Goal: Task Accomplishment & Management: Manage account settings

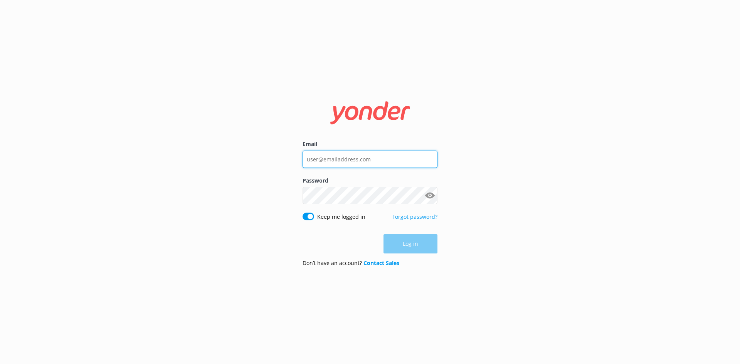
type input "[EMAIL_ADDRESS][DOMAIN_NAME]"
click at [413, 248] on div "Log in" at bounding box center [369, 243] width 135 height 19
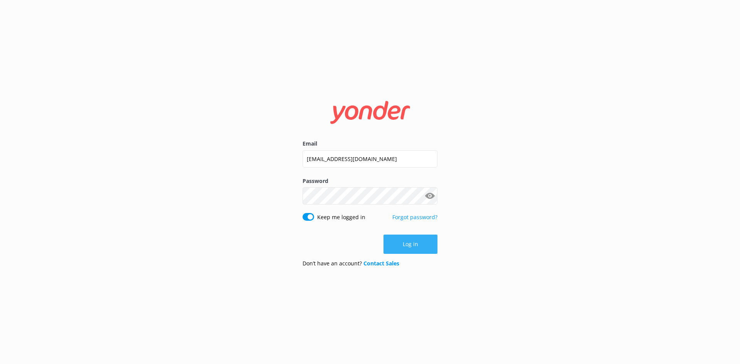
click at [400, 246] on button "Log in" at bounding box center [410, 244] width 54 height 19
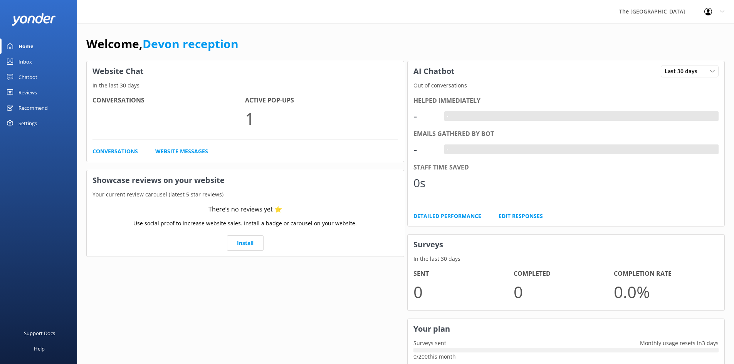
click at [52, 75] on link "Chatbot" at bounding box center [38, 76] width 77 height 15
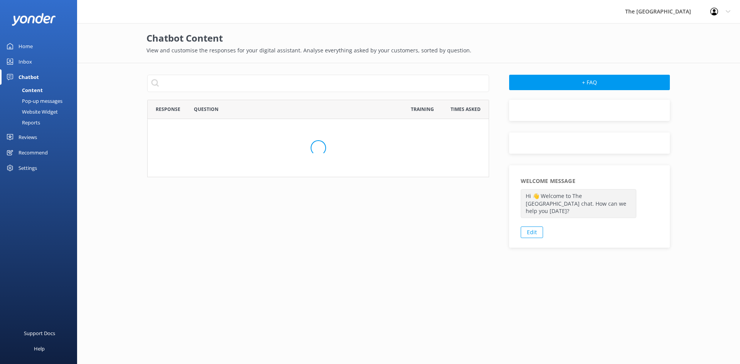
scroll to position [310, 335]
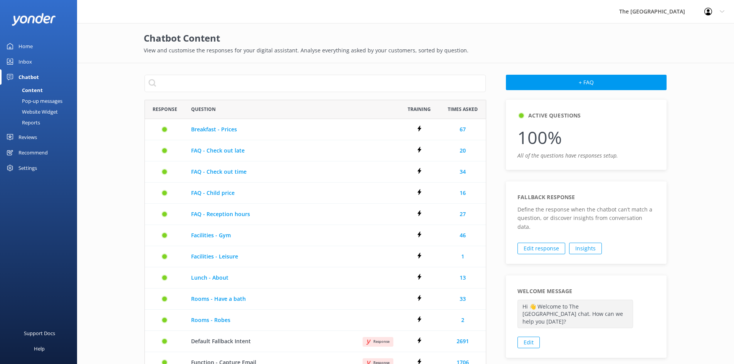
click at [54, 101] on div "Pop-up messages" at bounding box center [34, 101] width 58 height 11
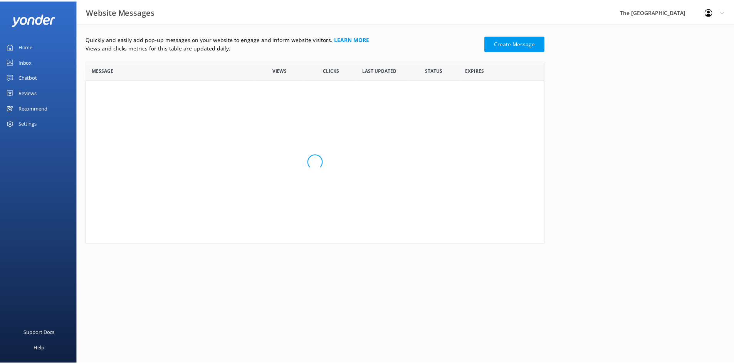
scroll to position [6, 6]
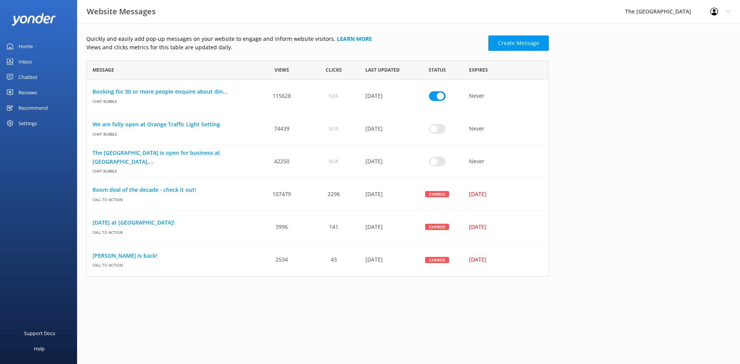
click at [42, 96] on link "Reviews" at bounding box center [38, 92] width 77 height 15
